Goal: Transaction & Acquisition: Subscribe to service/newsletter

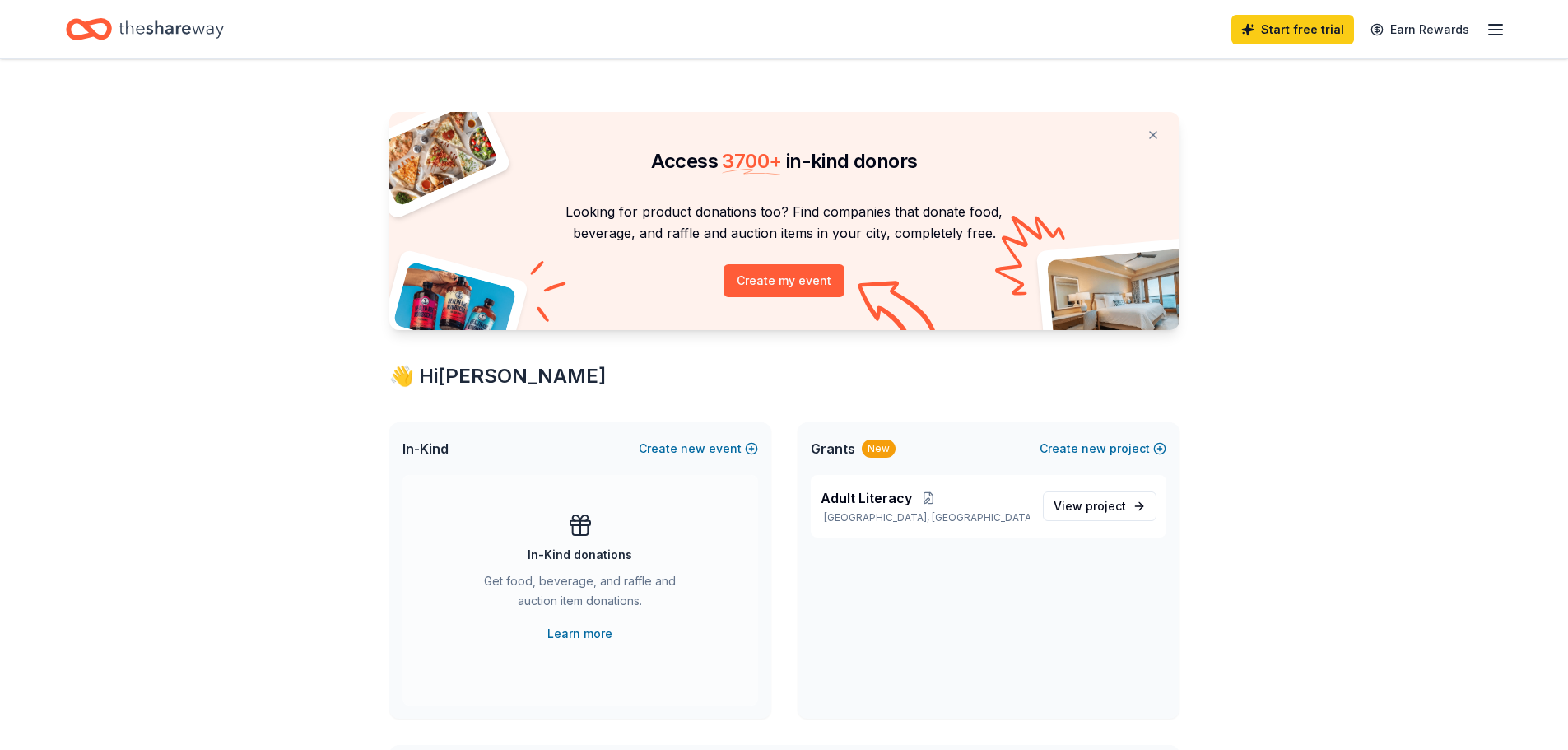
click at [1497, 30] on line "button" at bounding box center [1496, 30] width 13 height 0
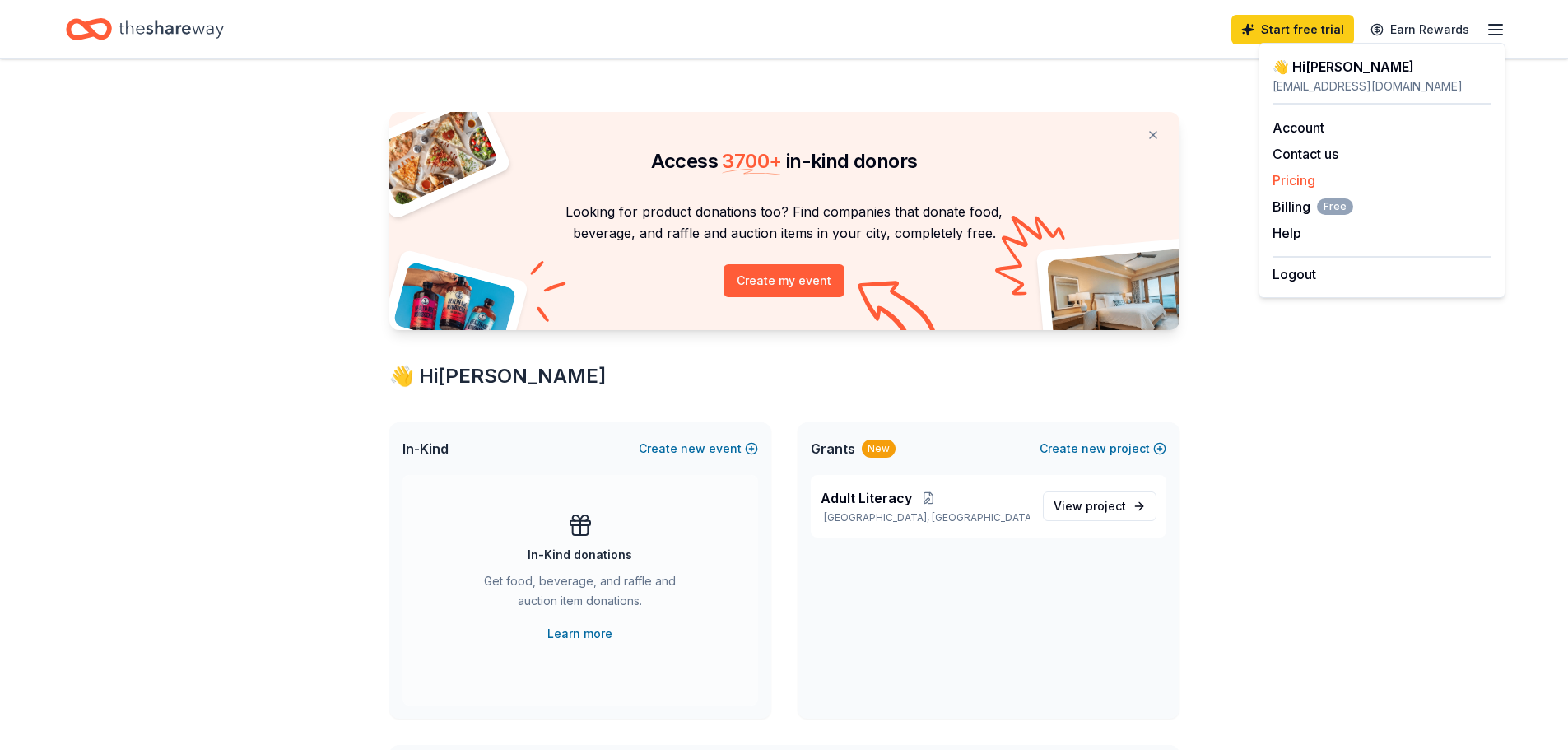
click at [1288, 185] on link "Pricing" at bounding box center [1294, 180] width 43 height 17
click at [1294, 181] on link "Pricing" at bounding box center [1294, 180] width 43 height 17
click at [787, 280] on button "Create my event" at bounding box center [784, 280] width 121 height 33
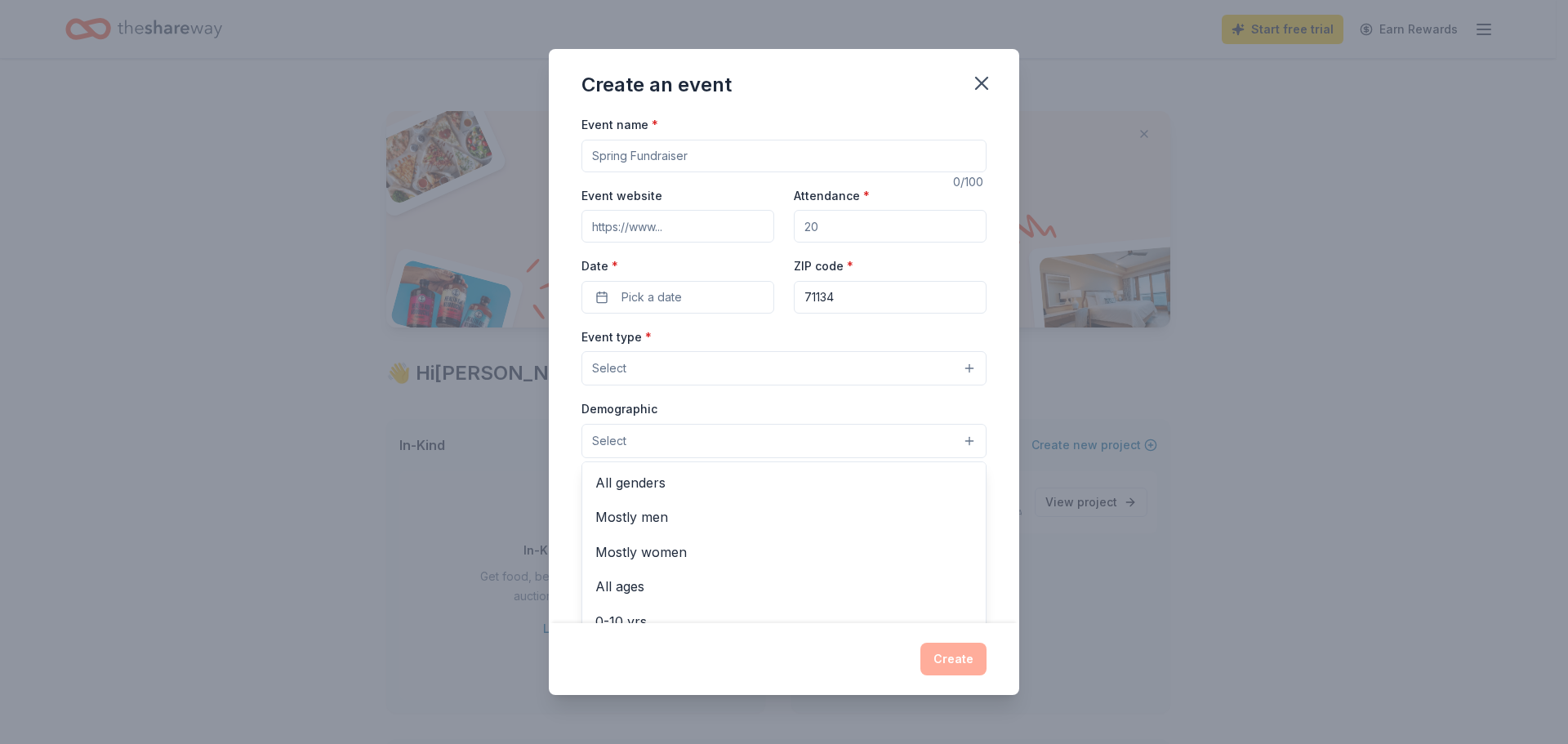
click at [883, 442] on button "Select" at bounding box center [783, 440] width 405 height 34
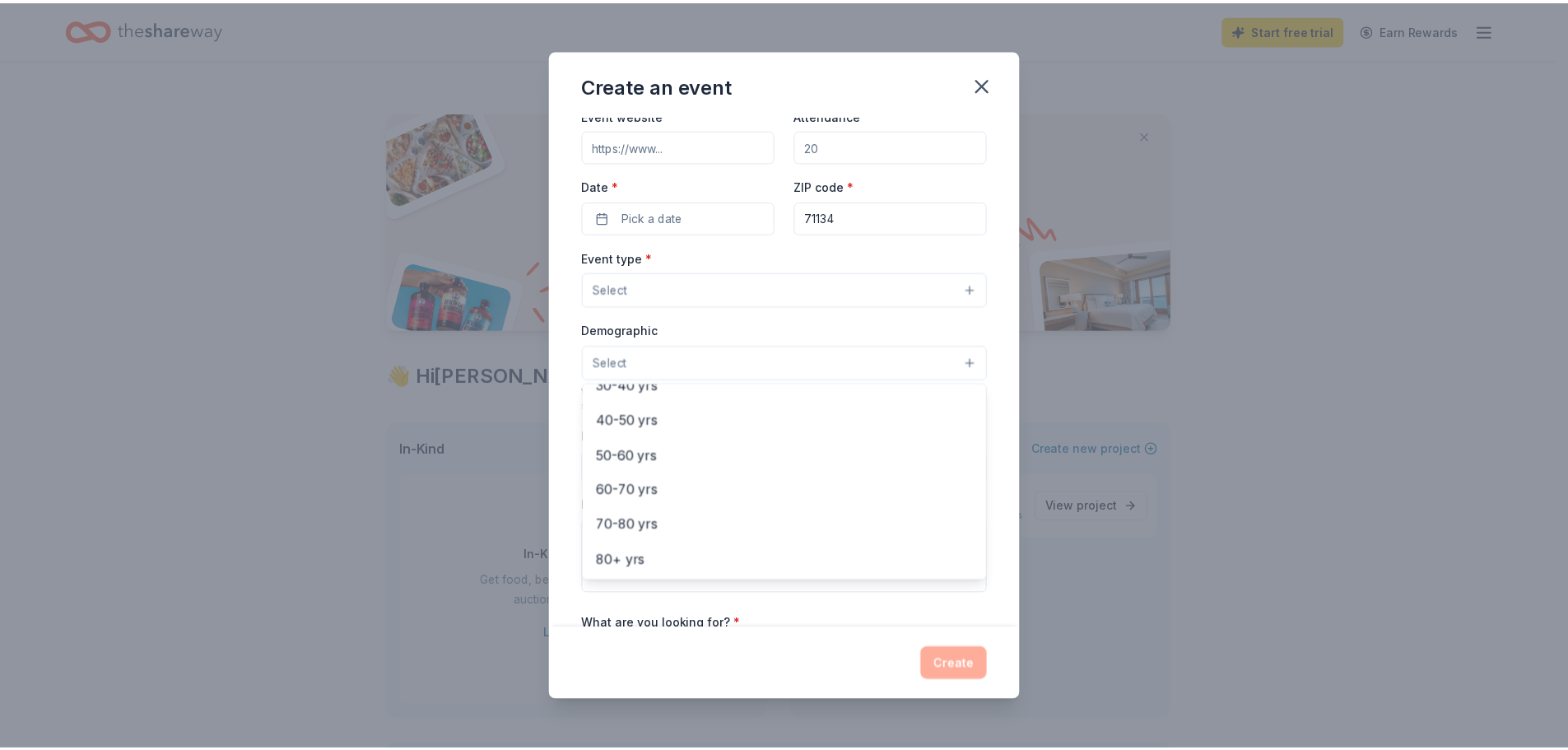
scroll to position [264, 0]
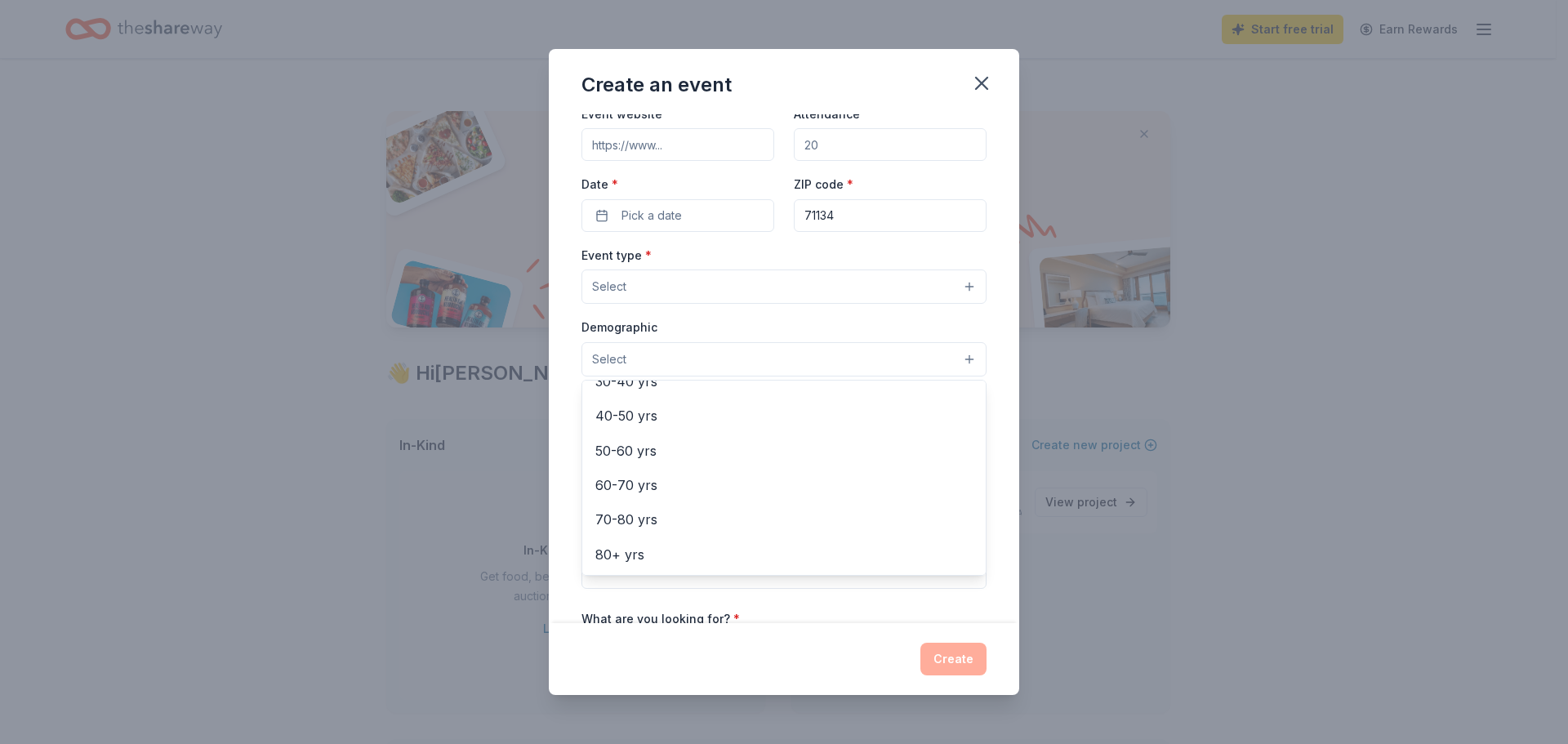
click at [977, 82] on div "Create an event Event name * 0 /100 Event website Attendance * Date * Pick a da…" at bounding box center [784, 372] width 471 height 646
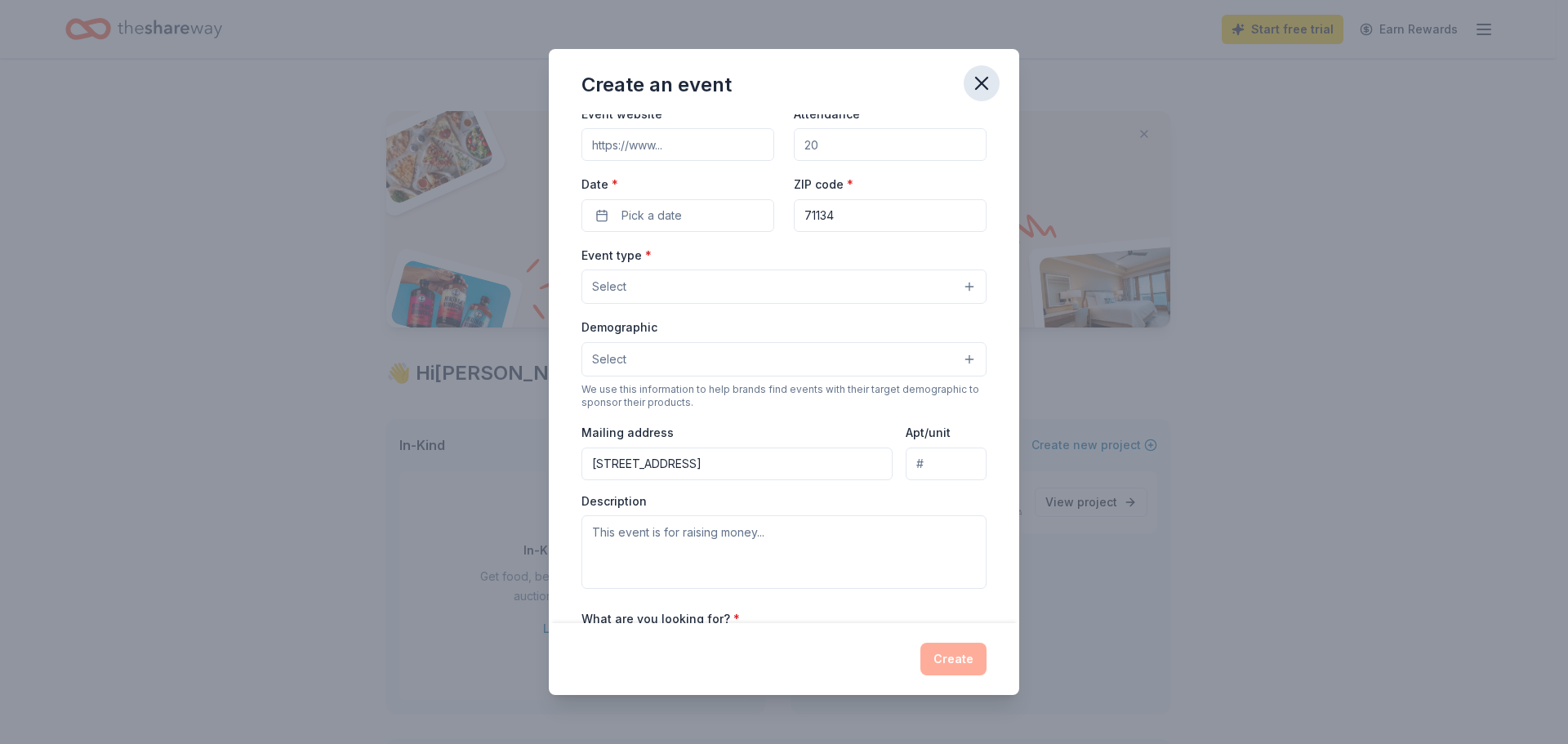
click at [985, 83] on icon "button" at bounding box center [981, 83] width 23 height 23
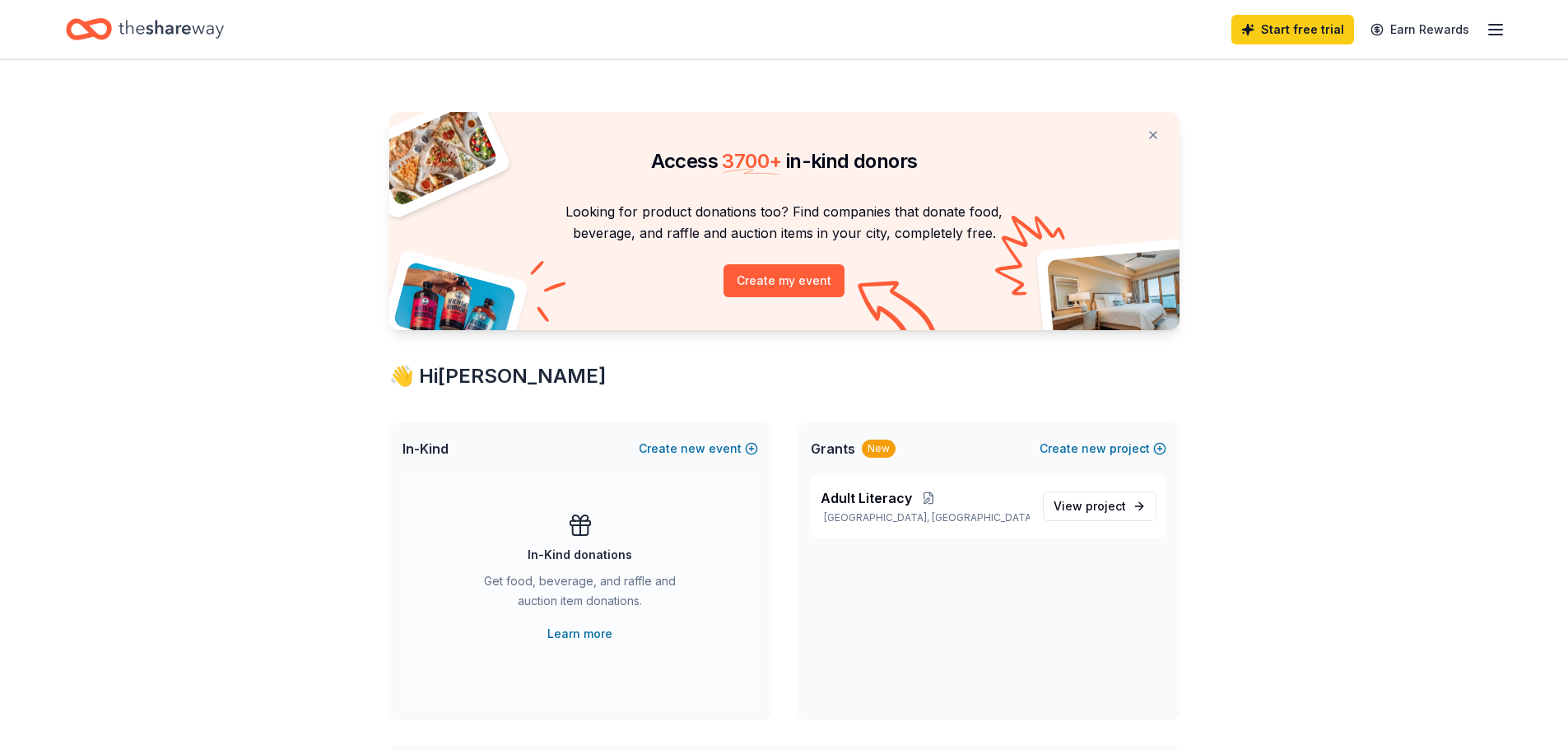
click at [1495, 30] on line "button" at bounding box center [1496, 30] width 13 height 0
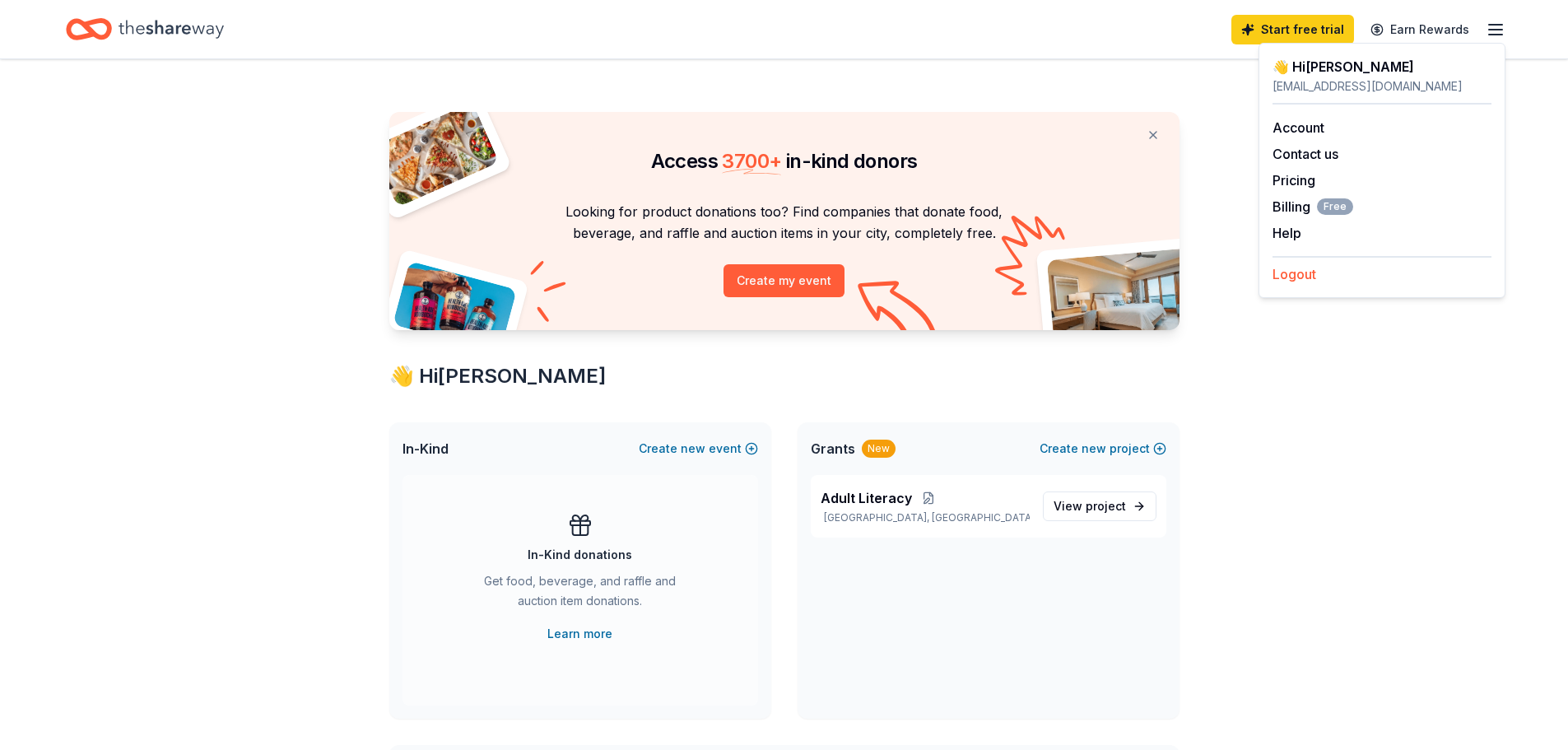
click at [1299, 278] on button "Logout" at bounding box center [1295, 274] width 44 height 20
